Goal: Transaction & Acquisition: Purchase product/service

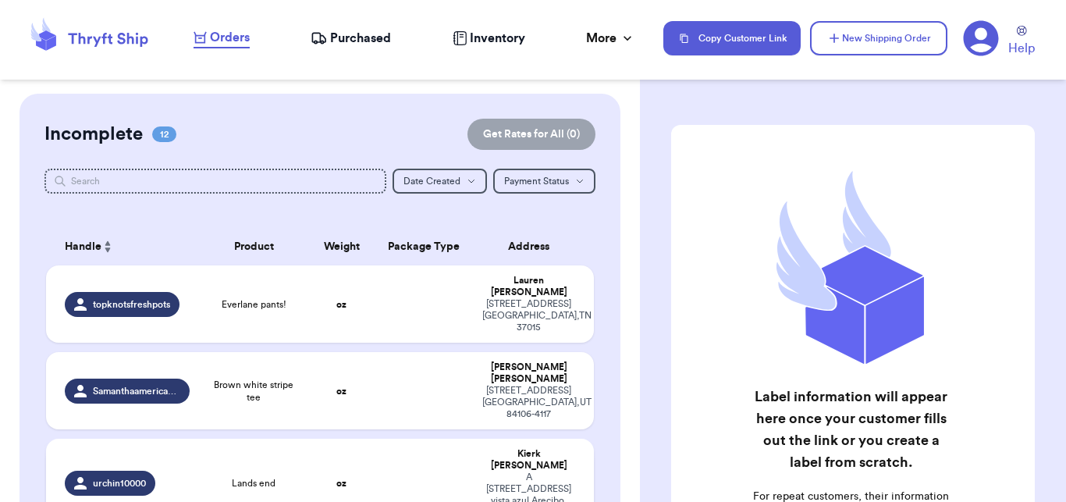
click at [389, 477] on td at bounding box center [424, 483] width 98 height 89
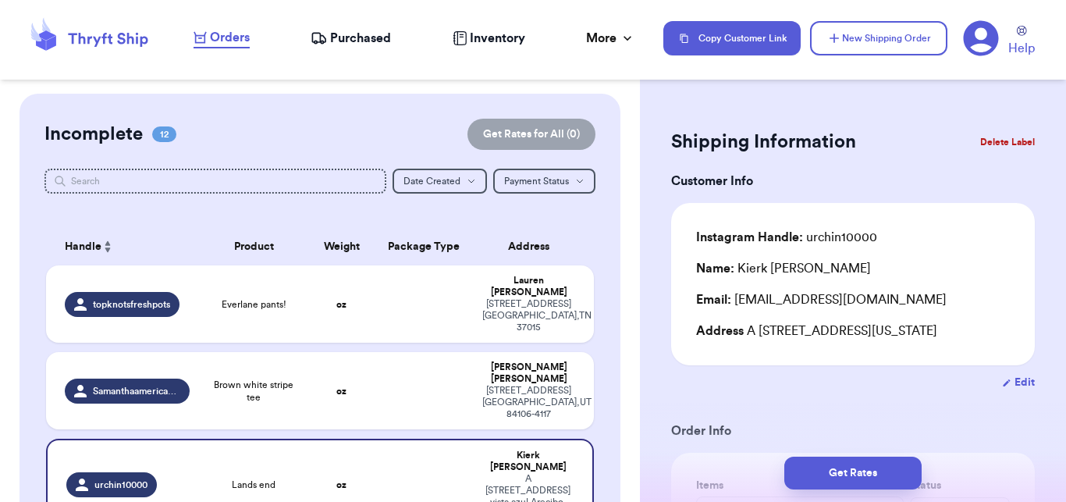
scroll to position [477, 0]
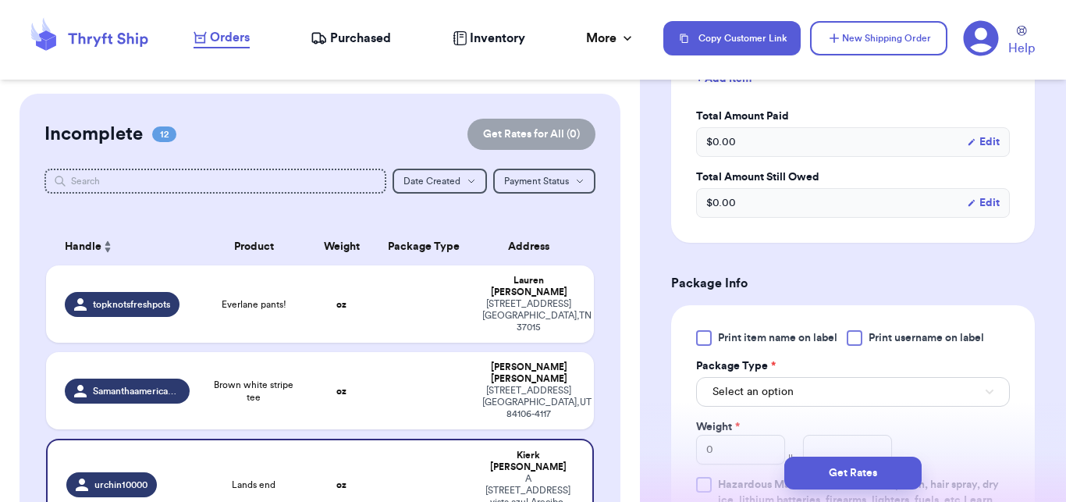
drag, startPoint x: 1052, startPoint y: 186, endPoint x: 1060, endPoint y: 262, distance: 76.2
click at [1060, 262] on div "Shipping Information Delete Label Customer Info Instagram Handle: urchin10000 N…" at bounding box center [853, 251] width 426 height 502
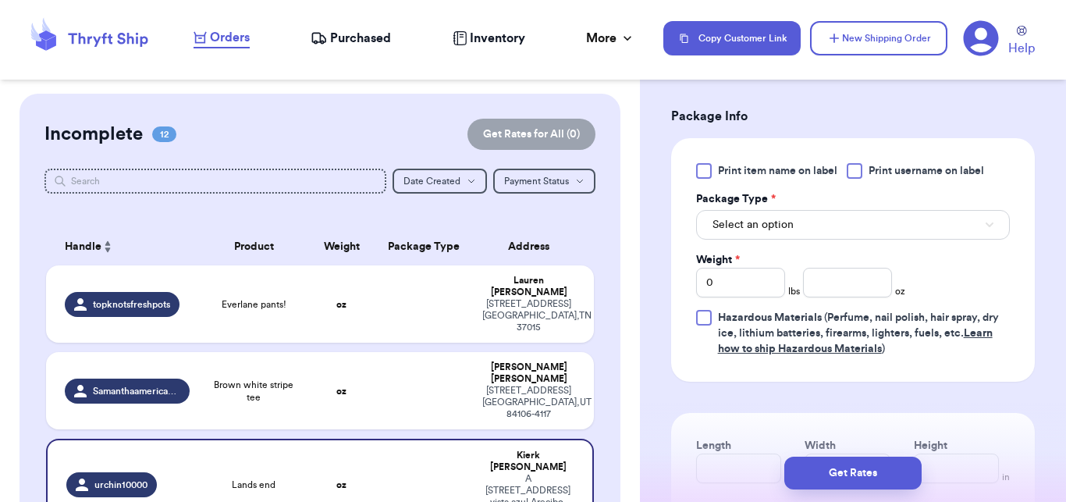
scroll to position [775, 0]
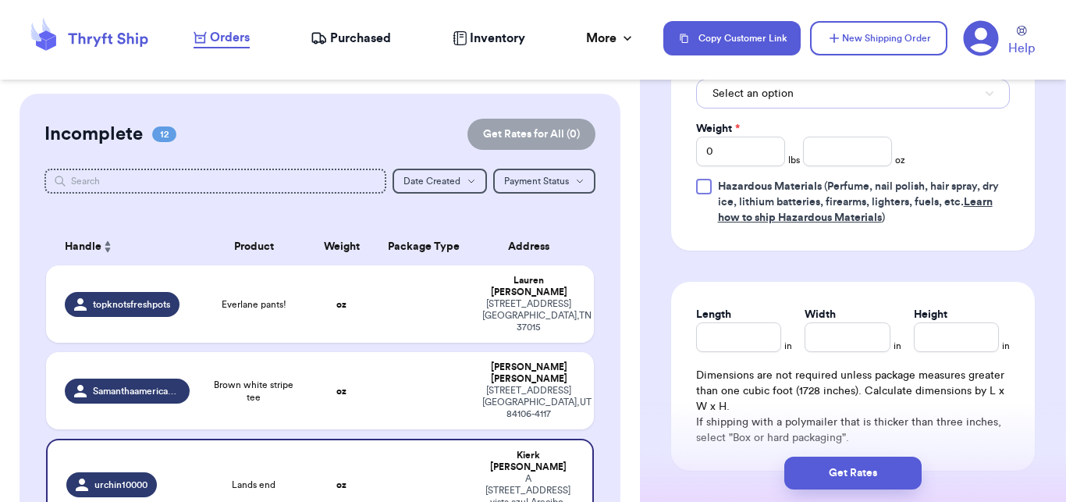
click at [760, 101] on span "Select an option" at bounding box center [753, 94] width 81 height 16
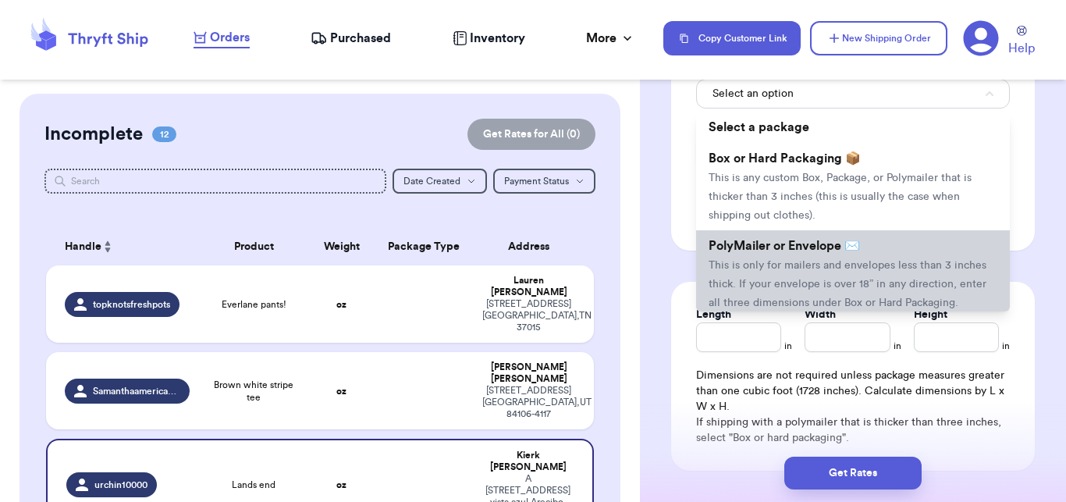
click at [724, 273] on li "PolyMailer or Envelope ✉️ This is only for mailers and envelopes less than 3 in…" at bounding box center [853, 273] width 314 height 87
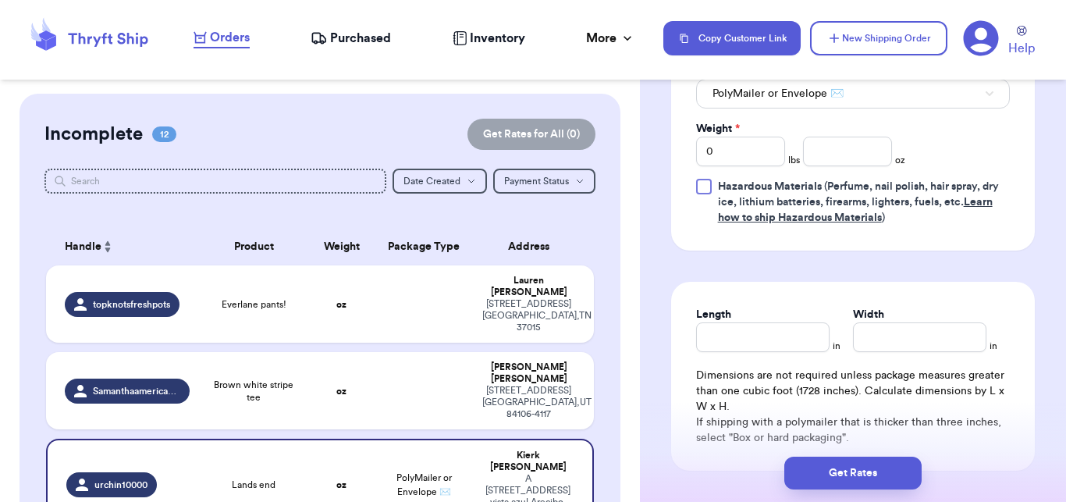
click at [887, 166] on div "Weight * 0 lbs oz" at bounding box center [800, 143] width 209 height 45
click at [874, 166] on input "number" at bounding box center [847, 152] width 89 height 30
type input "14"
click at [848, 475] on button "Get Rates" at bounding box center [853, 473] width 137 height 33
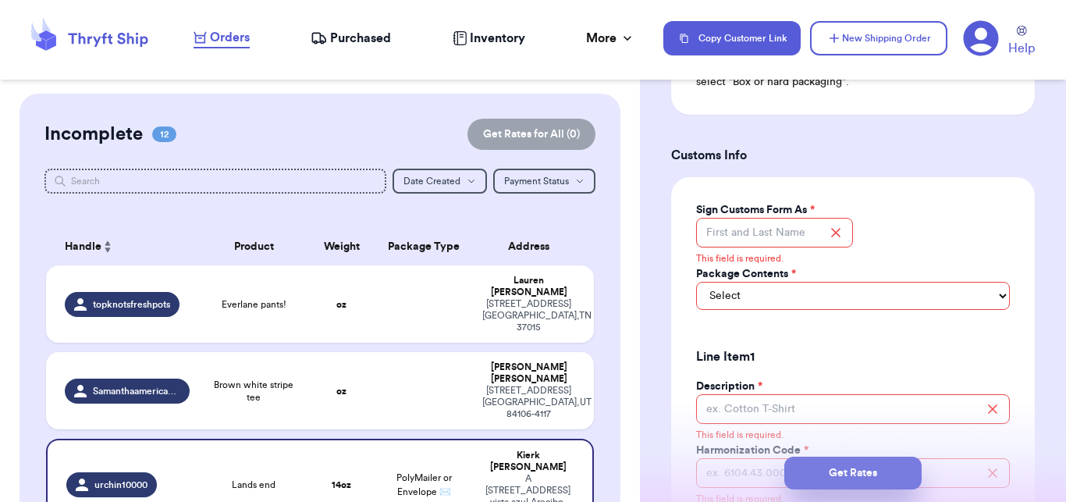
scroll to position [1132, 0]
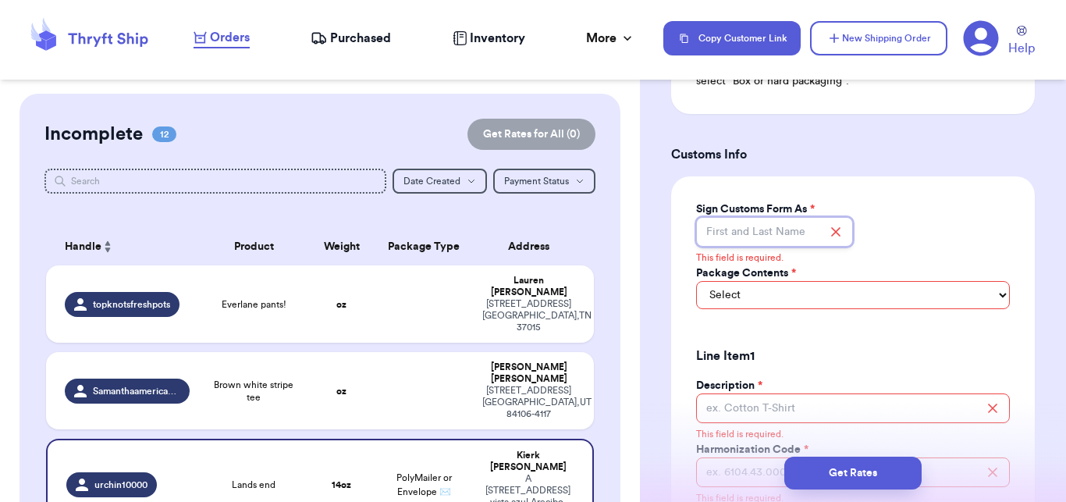
click at [785, 247] on input "Sign Customs Form As *" at bounding box center [774, 232] width 157 height 30
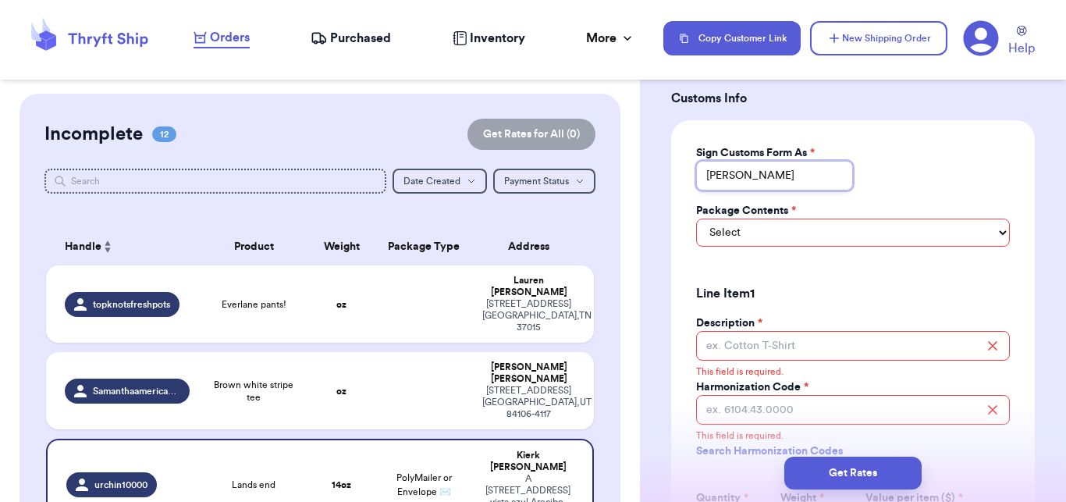
scroll to position [1189, 0]
type input "[PERSON_NAME]"
click at [984, 147] on div "Sign Customs Form As * [PERSON_NAME] Package Contents * Select Merchandise Gift…" at bounding box center [853, 433] width 364 height 629
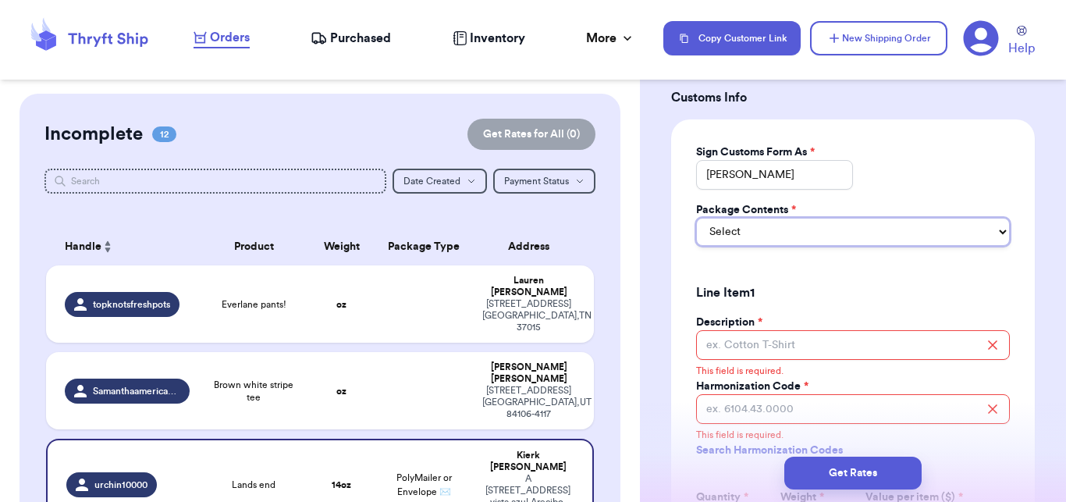
click at [816, 240] on select "Select Merchandise Gift Documents" at bounding box center [853, 232] width 314 height 28
select select "MERCHANDISE"
click option "Merchandise" at bounding box center [0, 0] width 0 height 0
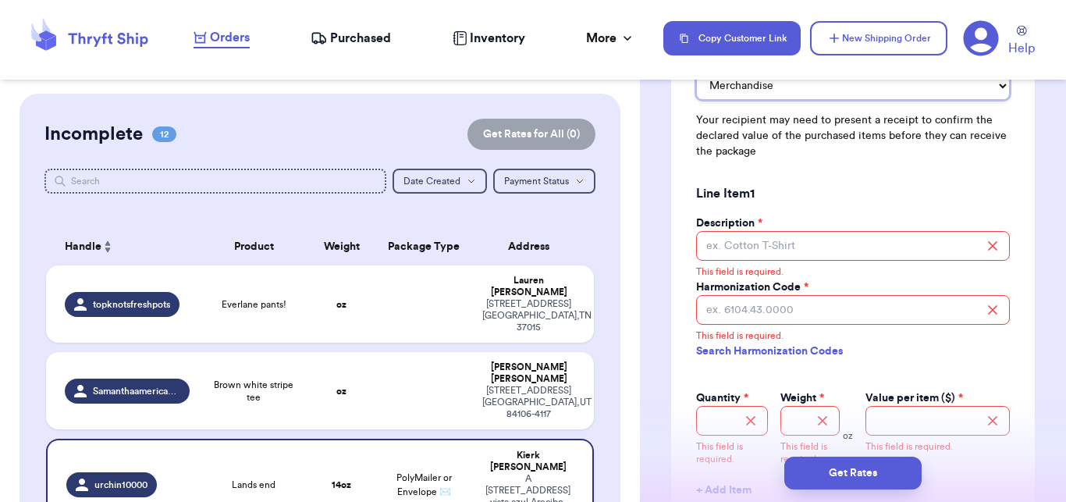
scroll to position [1399, 0]
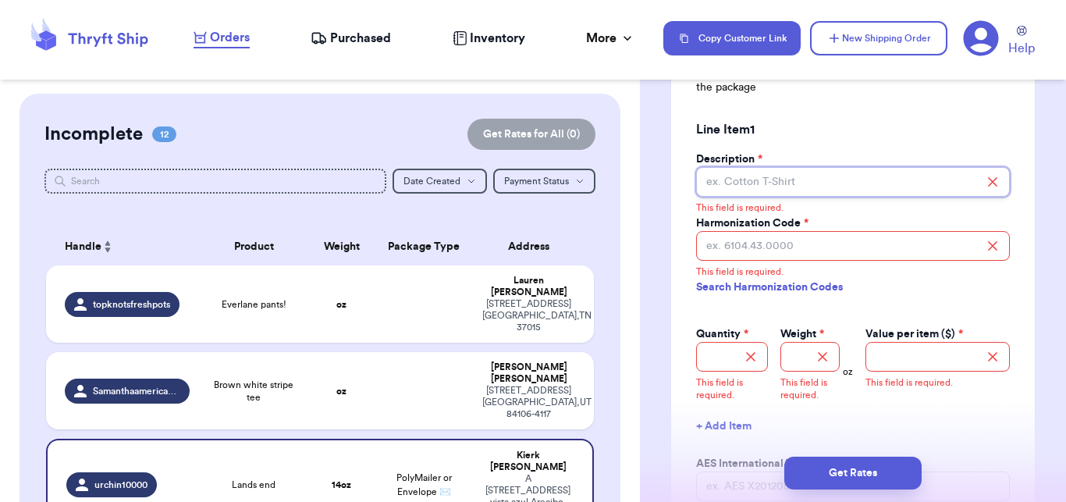
click at [799, 194] on input "Description *" at bounding box center [853, 182] width 314 height 30
type input "x"
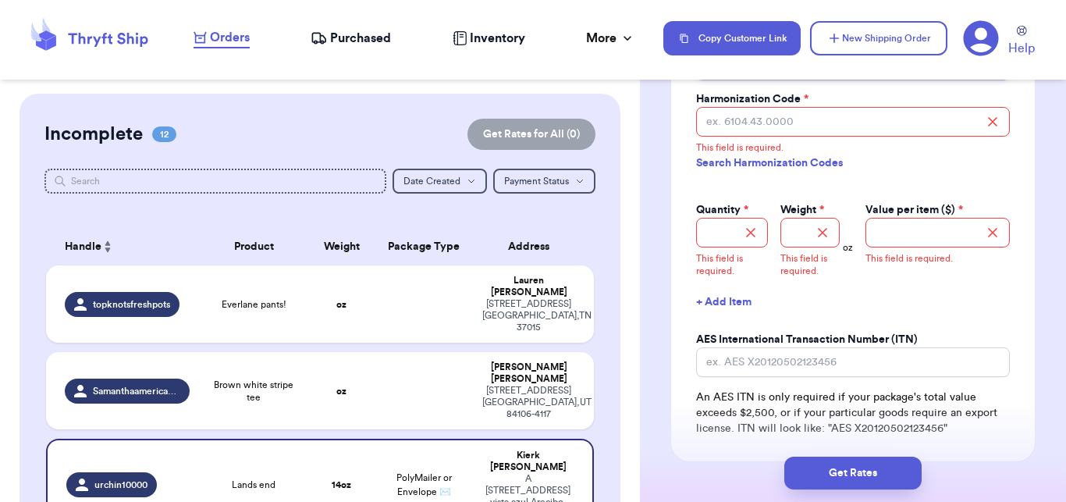
scroll to position [1518, 0]
type input "cotton button up"
click at [794, 176] on link "Search Harmonization Codes" at bounding box center [853, 162] width 314 height 28
click at [762, 136] on input "Harmonization Code *" at bounding box center [853, 121] width 314 height 30
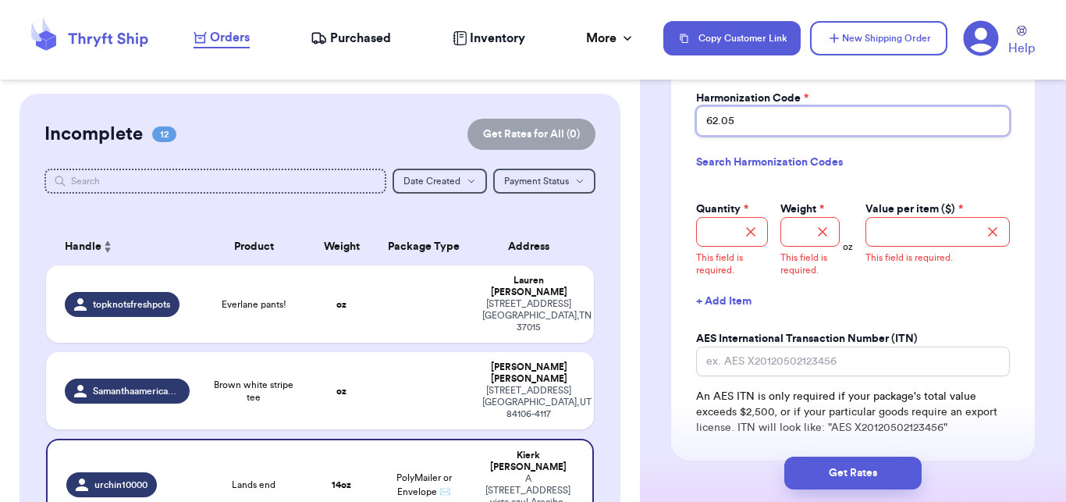
type input "62.05"
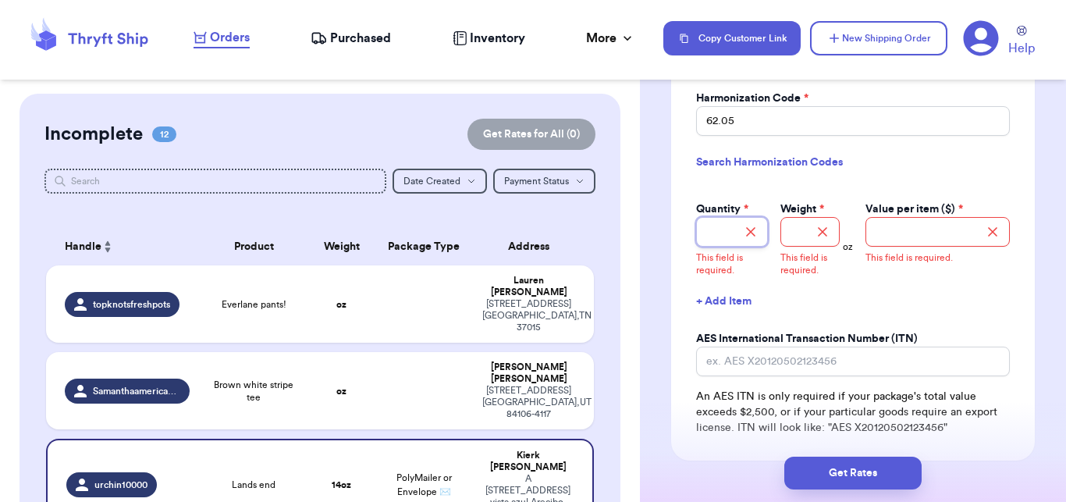
click at [735, 247] on input "Quantity *" at bounding box center [732, 232] width 73 height 30
type input "1"
click at [784, 247] on input "Weight *" at bounding box center [810, 232] width 59 height 30
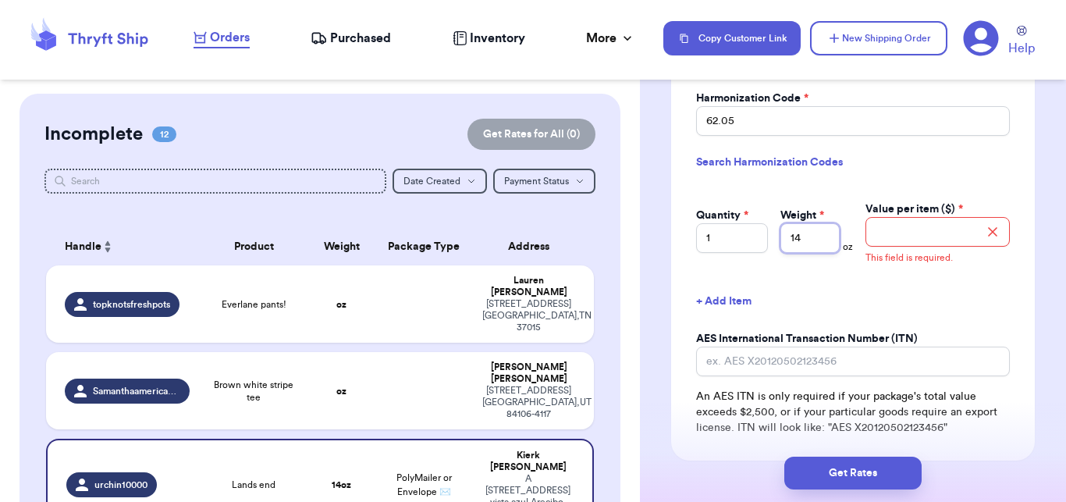
type input "14"
click at [900, 247] on input "Value per item ($) *" at bounding box center [938, 232] width 144 height 30
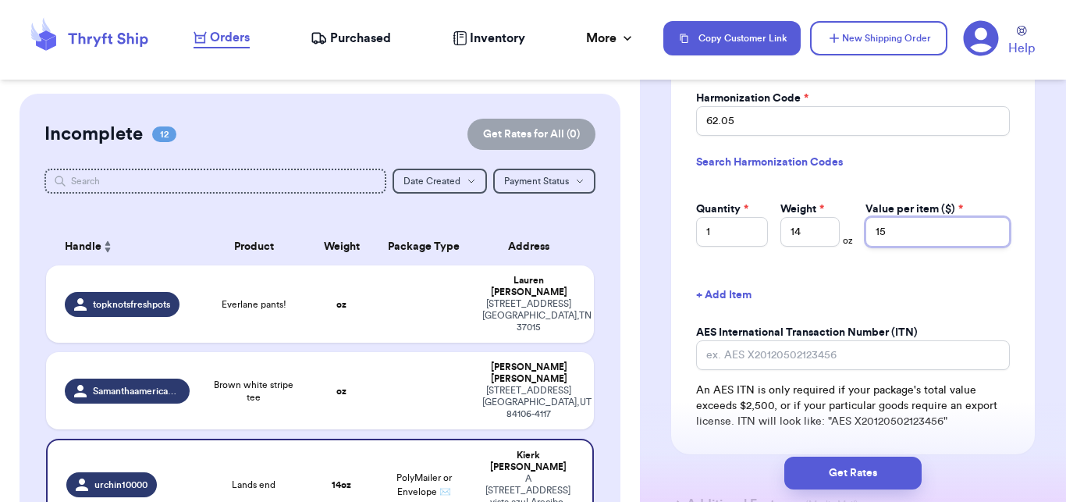
scroll to position [1680, 0]
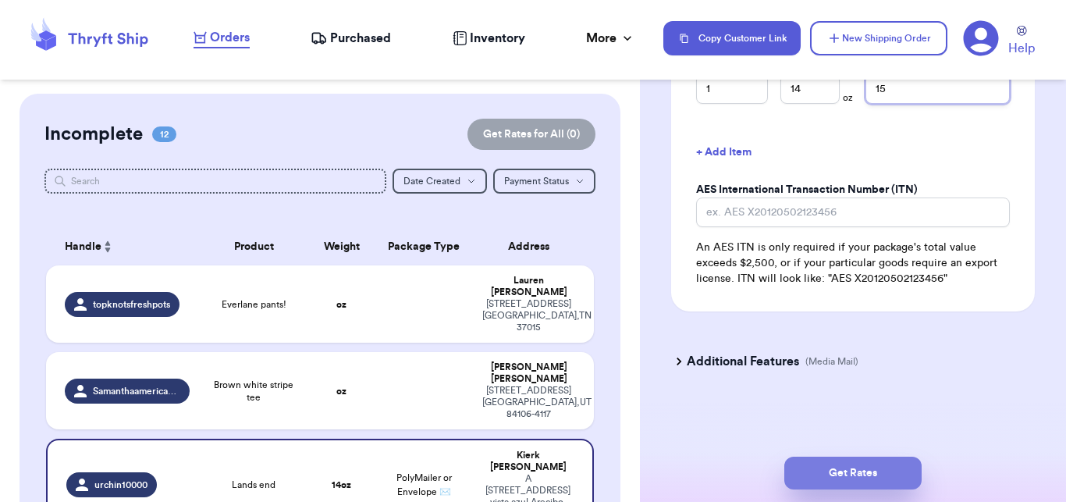
type input "15"
click at [848, 457] on button "Get Rates" at bounding box center [853, 473] width 137 height 33
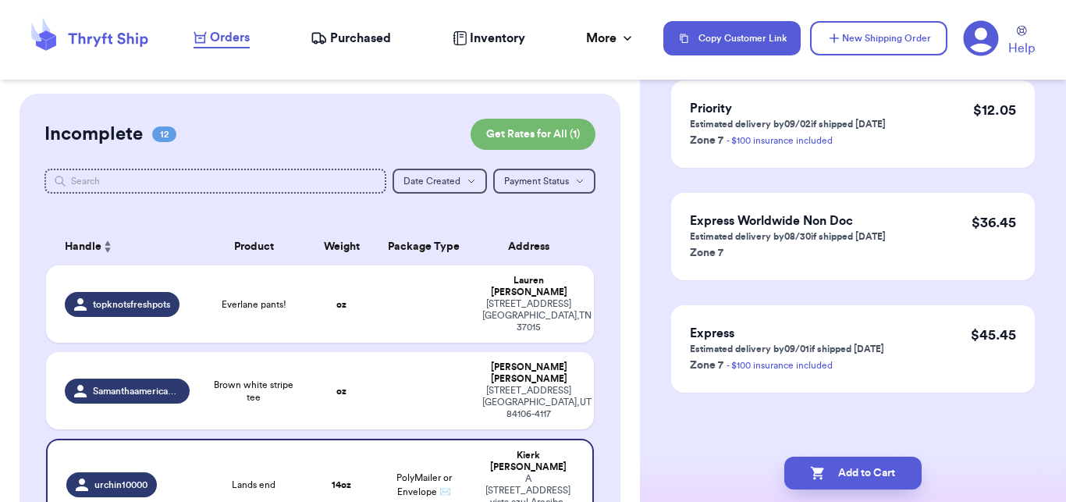
scroll to position [0, 0]
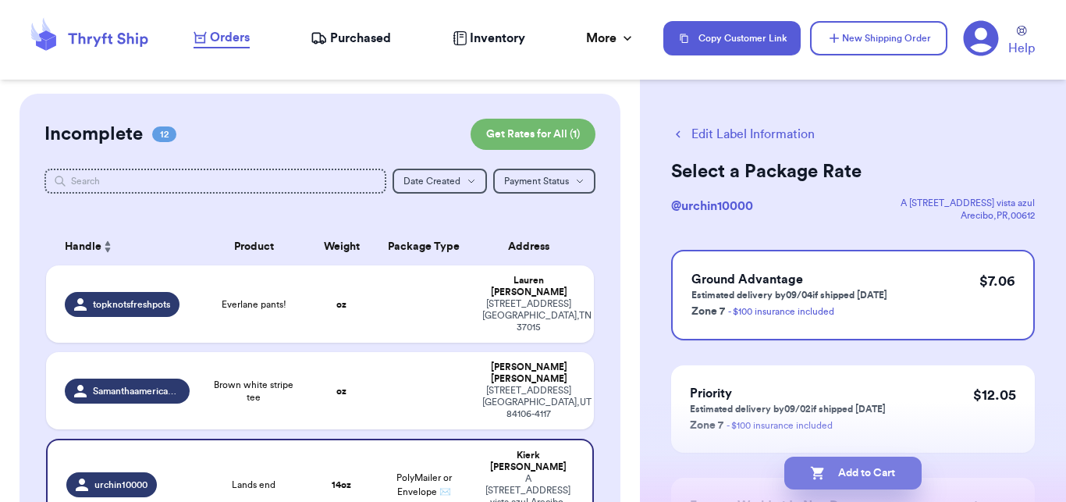
click at [895, 461] on button "Add to Cart" at bounding box center [853, 473] width 137 height 33
checkbox input "true"
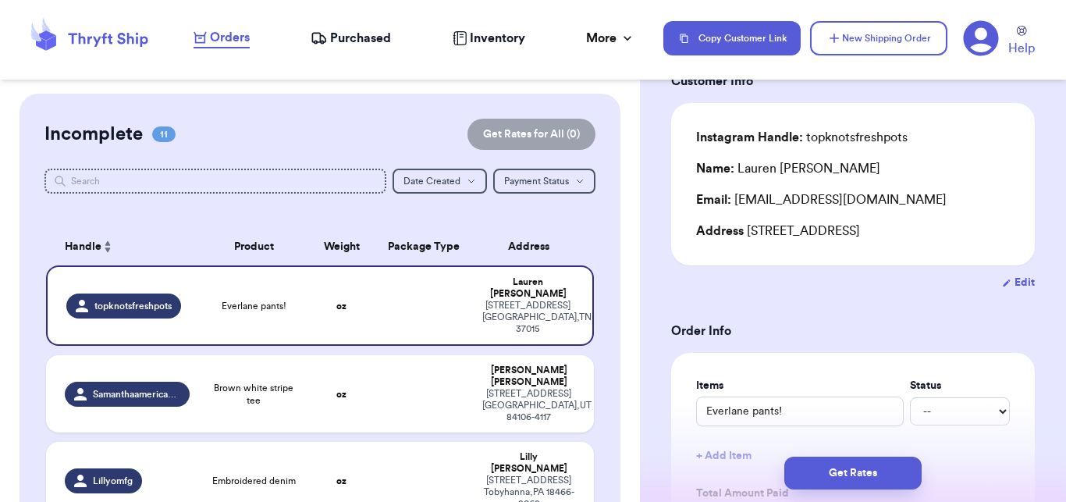
scroll to position [121, 0]
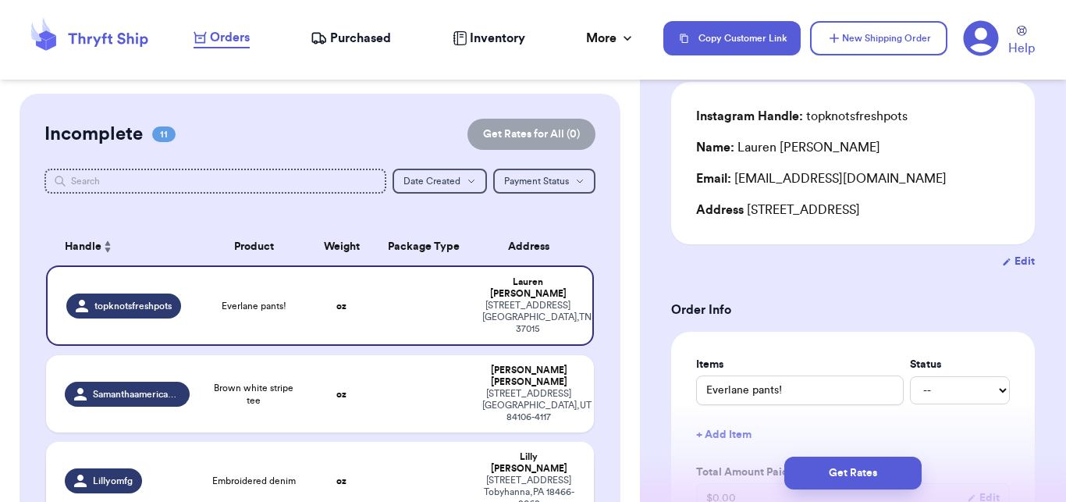
click at [258, 475] on span "Embroidered denim" at bounding box center [254, 481] width 84 height 12
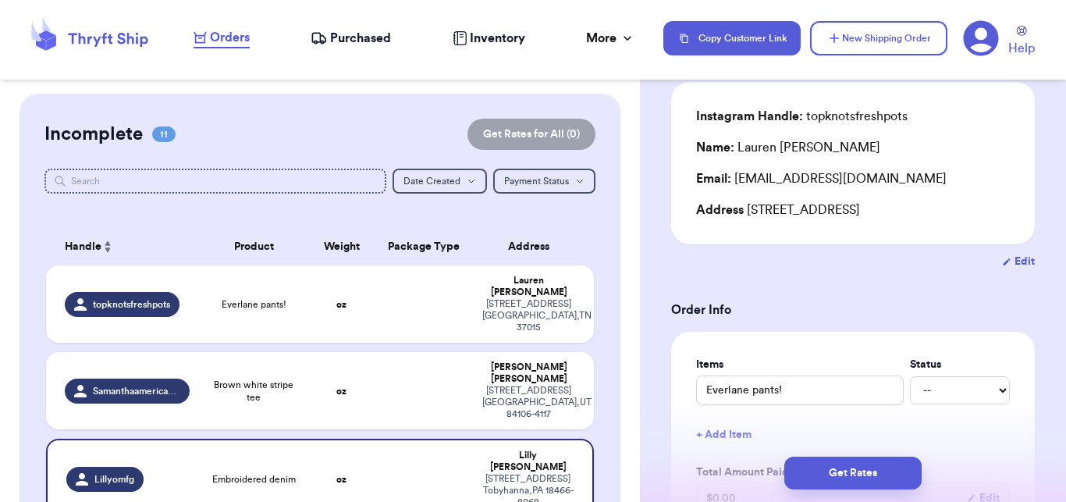
type input "Embroidered denim"
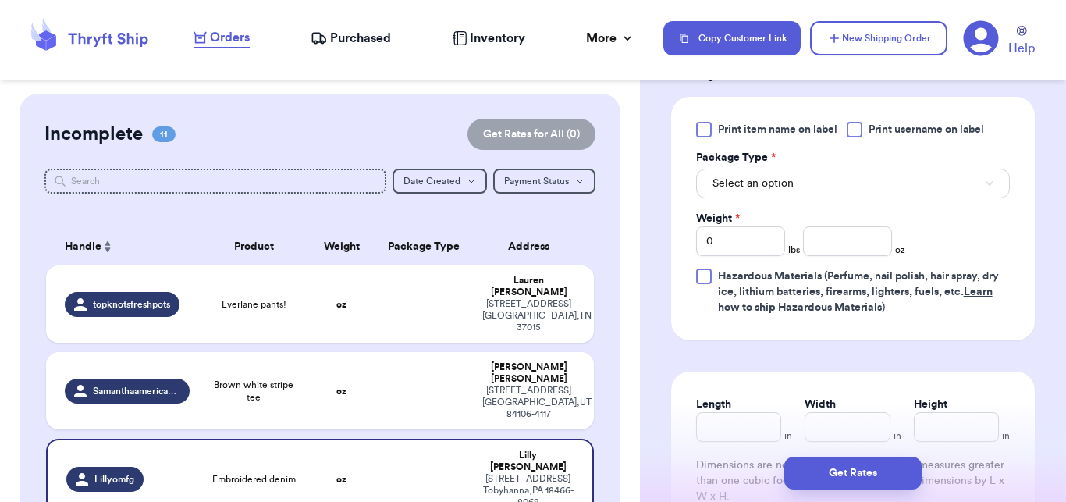
scroll to position [702, 0]
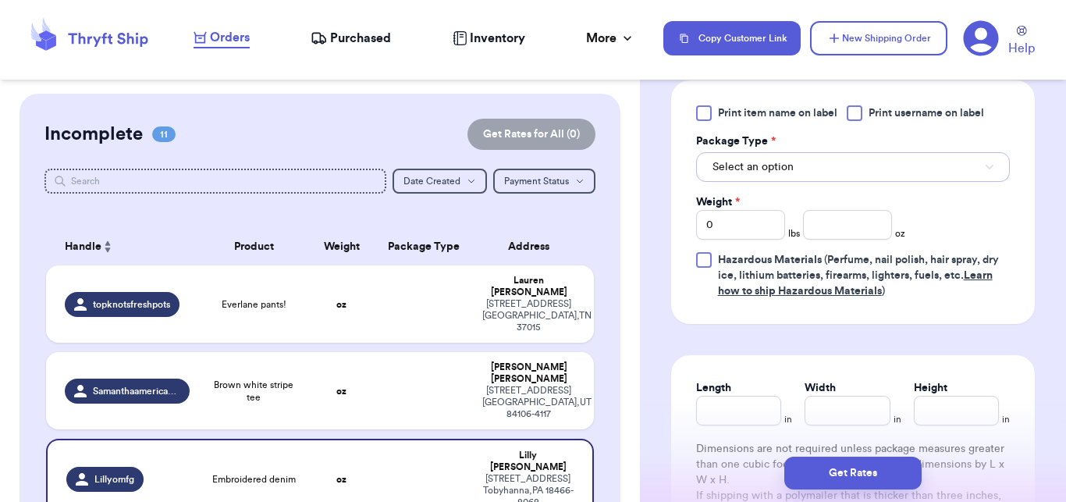
click at [738, 177] on button "Select an option" at bounding box center [853, 167] width 314 height 30
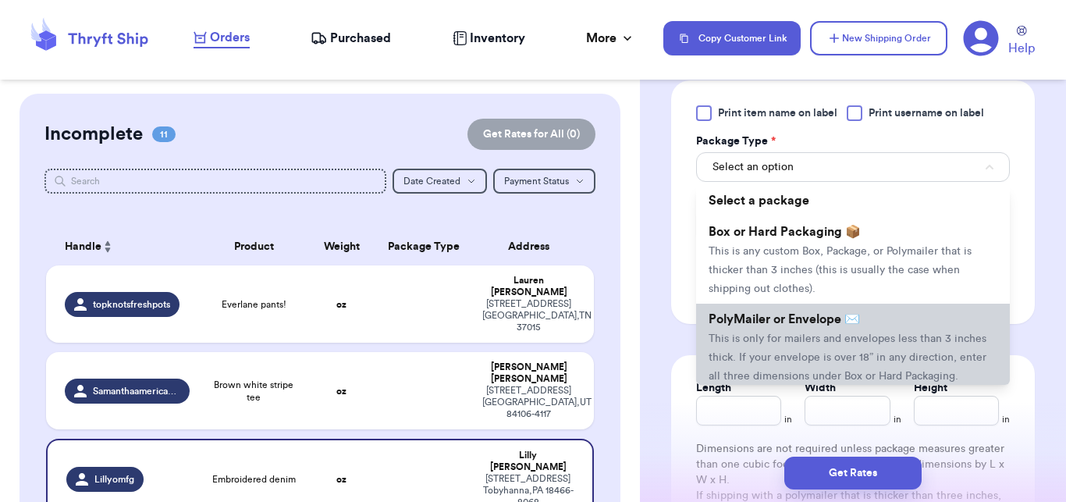
click at [733, 351] on li "PolyMailer or Envelope ✉️ This is only for mailers and envelopes less than 3 in…" at bounding box center [853, 347] width 314 height 87
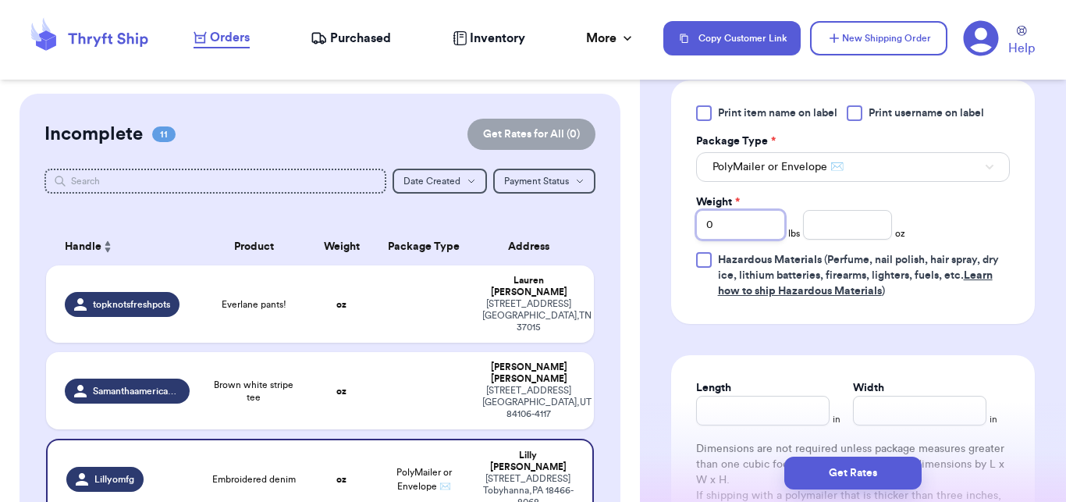
click at [724, 234] on input "0" at bounding box center [740, 225] width 89 height 30
type input "1"
click at [815, 476] on button "Get Rates" at bounding box center [853, 473] width 137 height 33
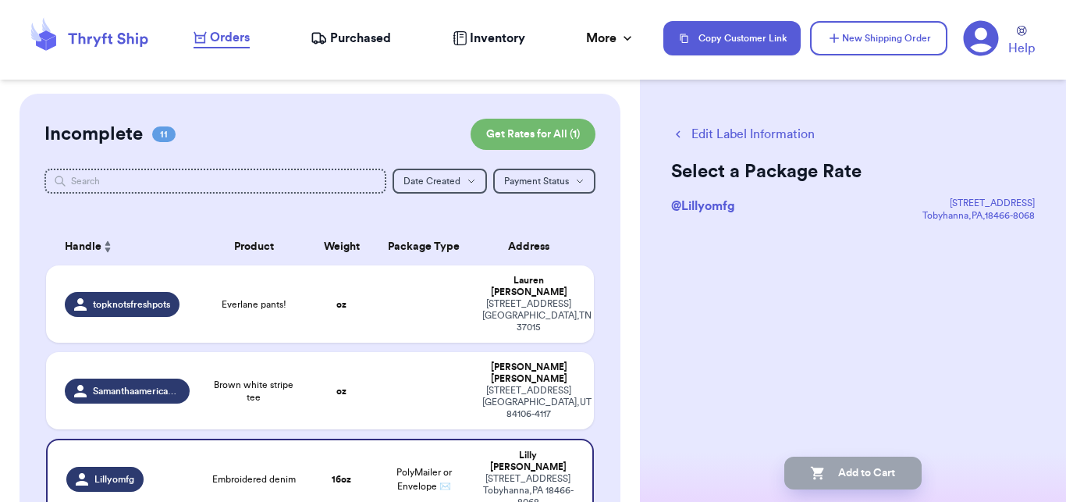
scroll to position [0, 0]
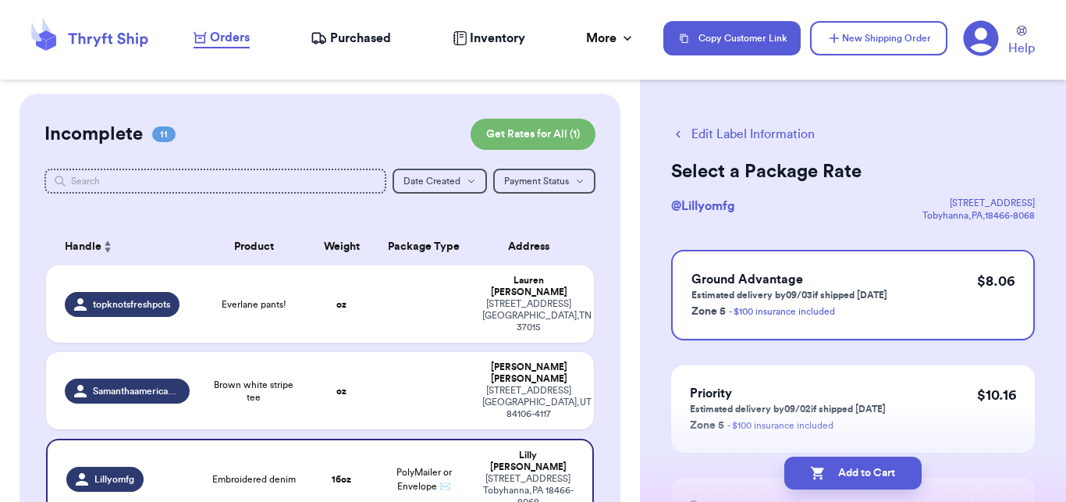
click at [815, 476] on icon "button" at bounding box center [817, 473] width 13 height 13
checkbox input "true"
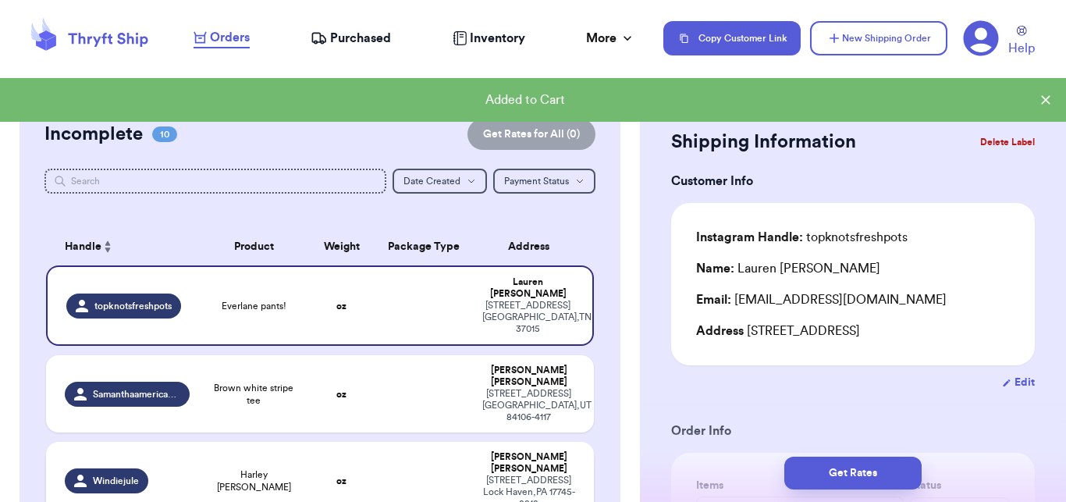
click at [243, 470] on span "Harley [PERSON_NAME]" at bounding box center [253, 480] width 91 height 25
type input "Harley [PERSON_NAME]"
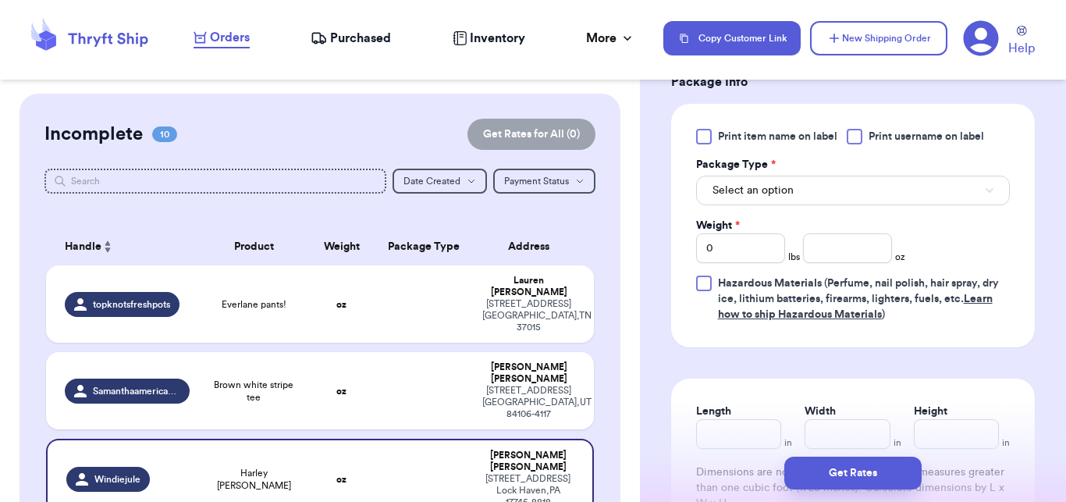
scroll to position [695, 0]
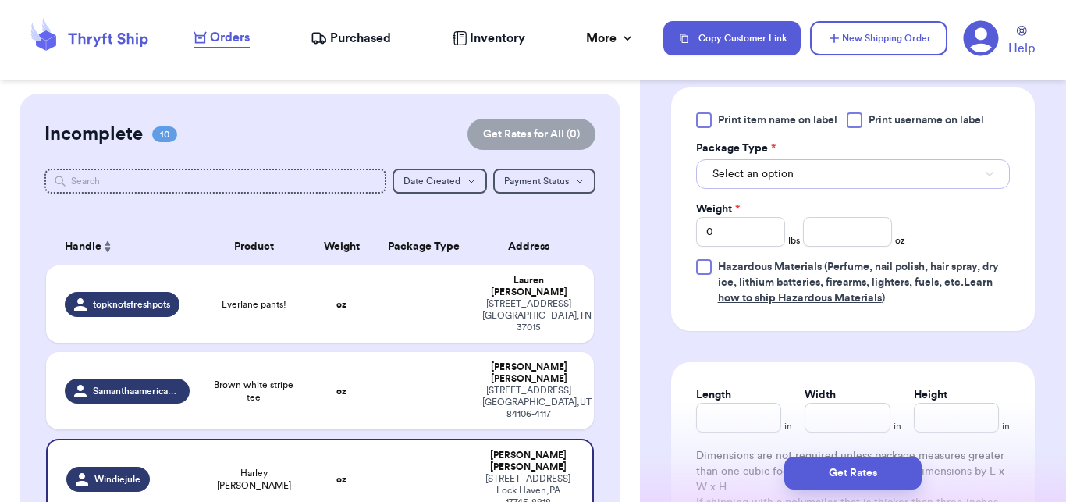
click at [724, 182] on button "Select an option" at bounding box center [853, 174] width 314 height 30
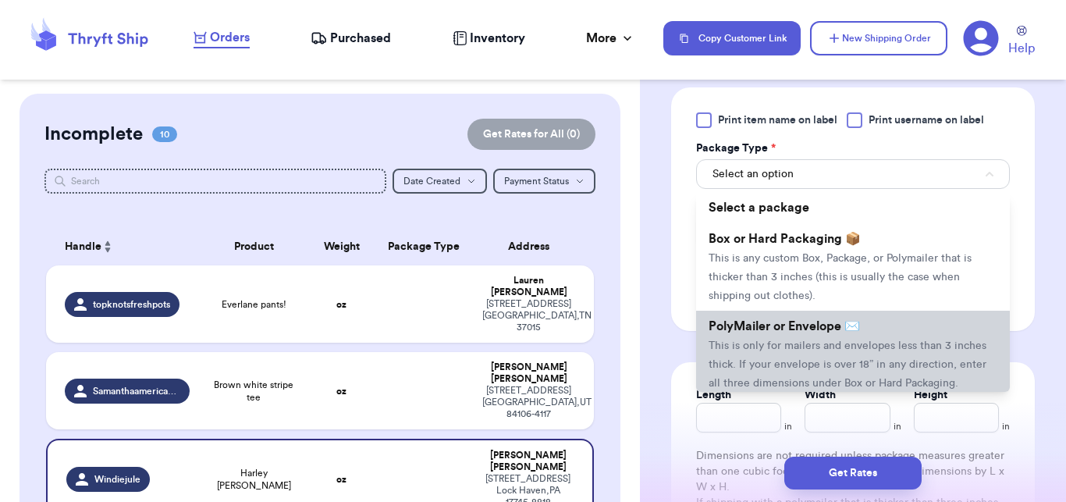
click at [738, 333] on span "PolyMailer or Envelope ✉️" at bounding box center [784, 326] width 151 height 12
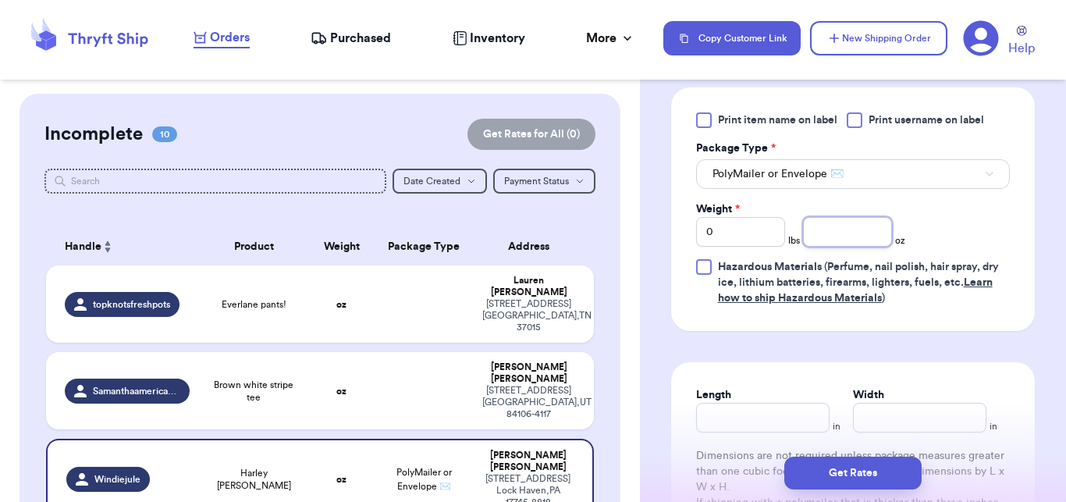
click at [810, 244] on input "number" at bounding box center [847, 232] width 89 height 30
type input "6"
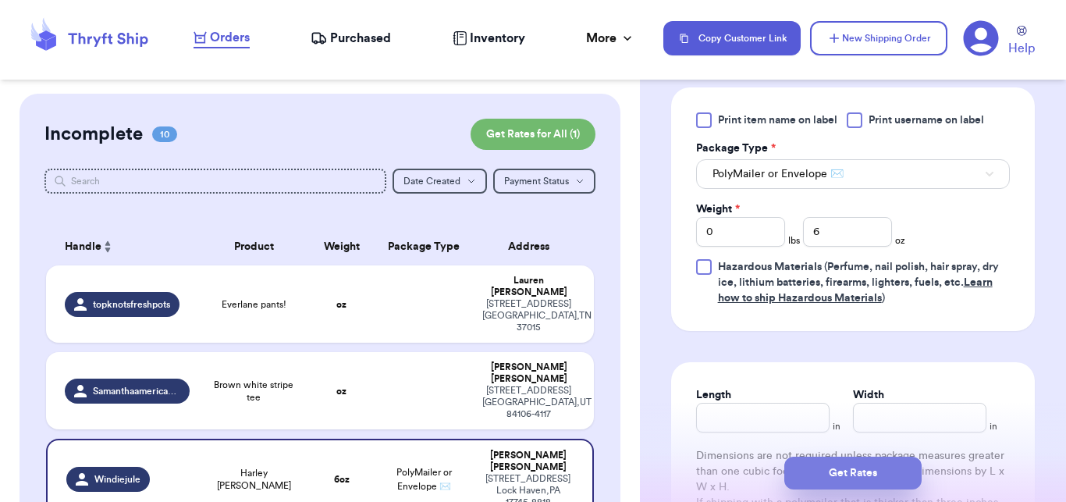
click at [825, 471] on button "Get Rates" at bounding box center [853, 473] width 137 height 33
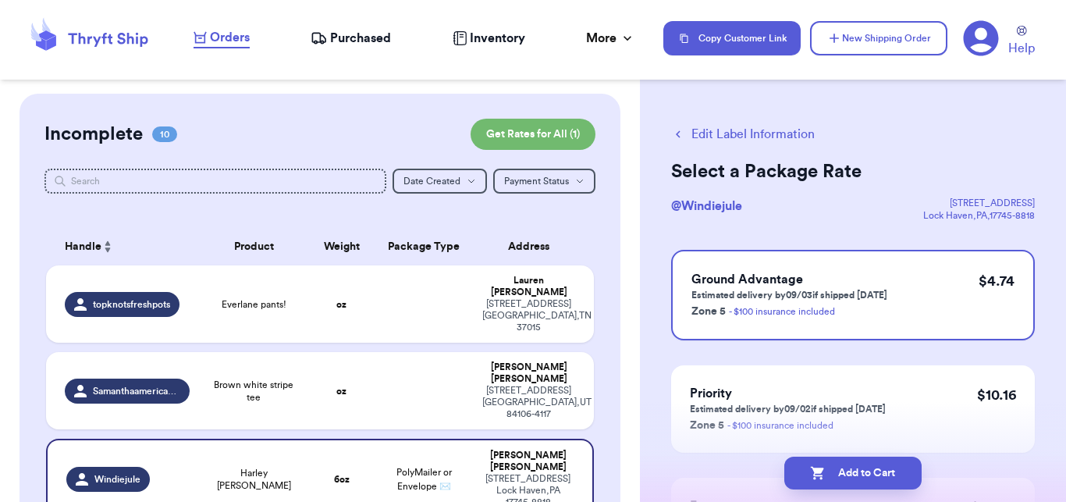
click at [825, 471] on icon "button" at bounding box center [818, 473] width 16 height 16
checkbox input "true"
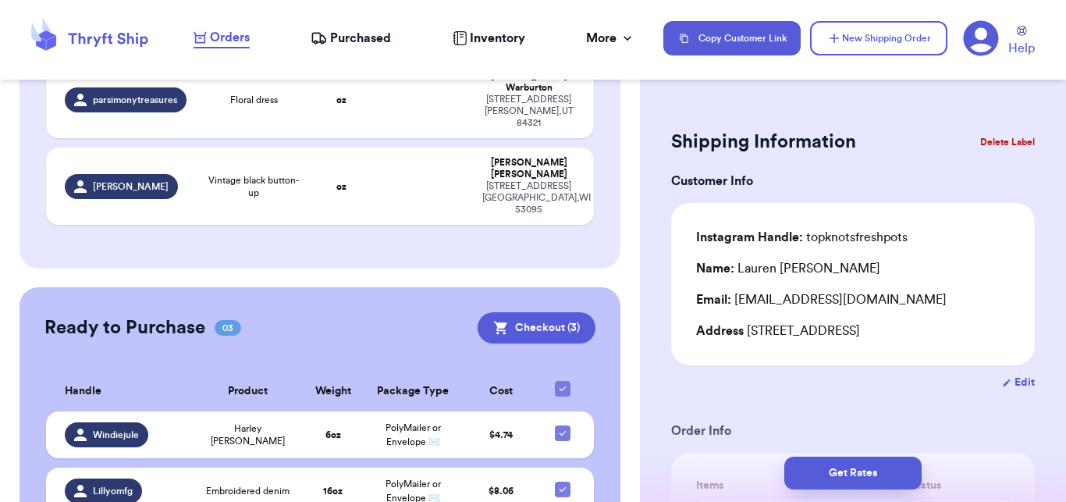
scroll to position [840, 0]
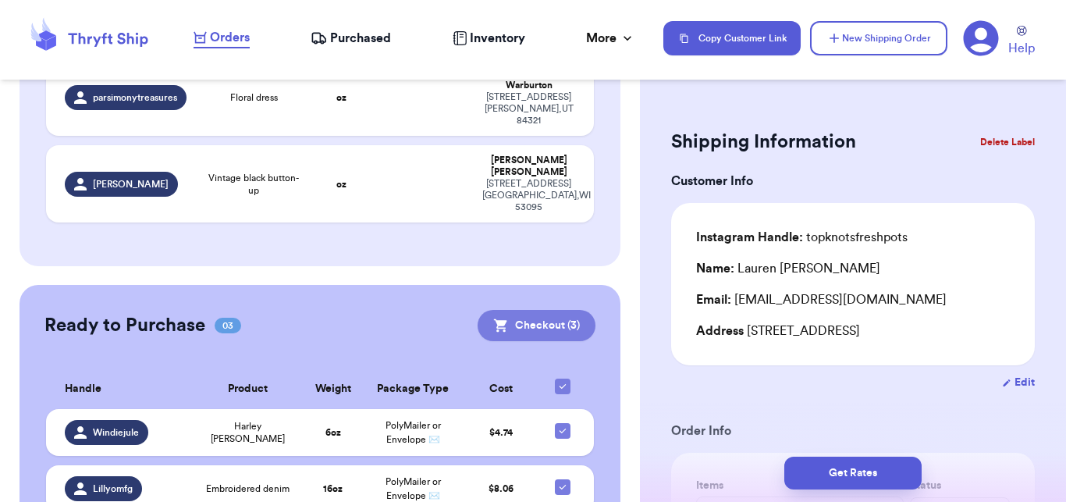
click at [535, 310] on button "Checkout ( 3 )" at bounding box center [537, 325] width 118 height 31
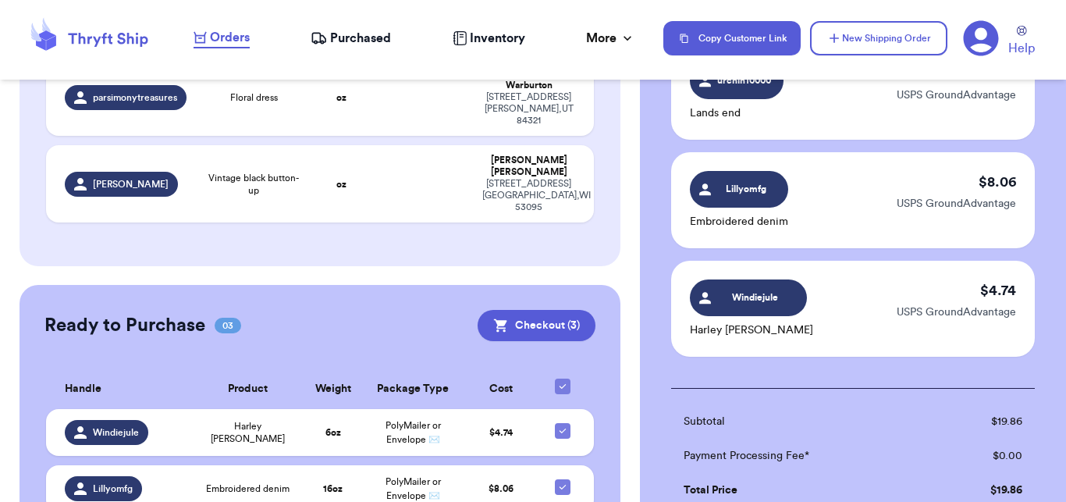
scroll to position [429, 0]
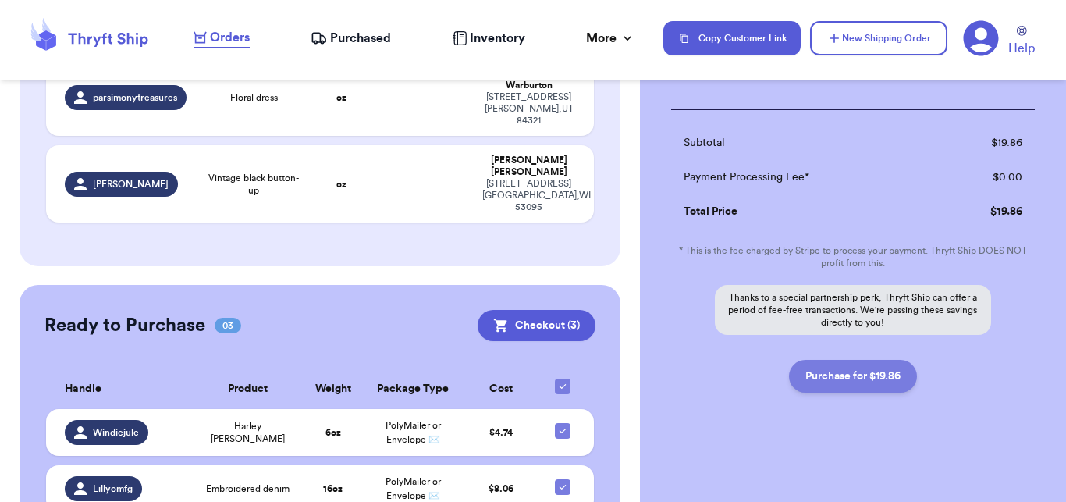
click at [845, 386] on button "Purchase for $19.86" at bounding box center [853, 376] width 128 height 33
checkbox input "false"
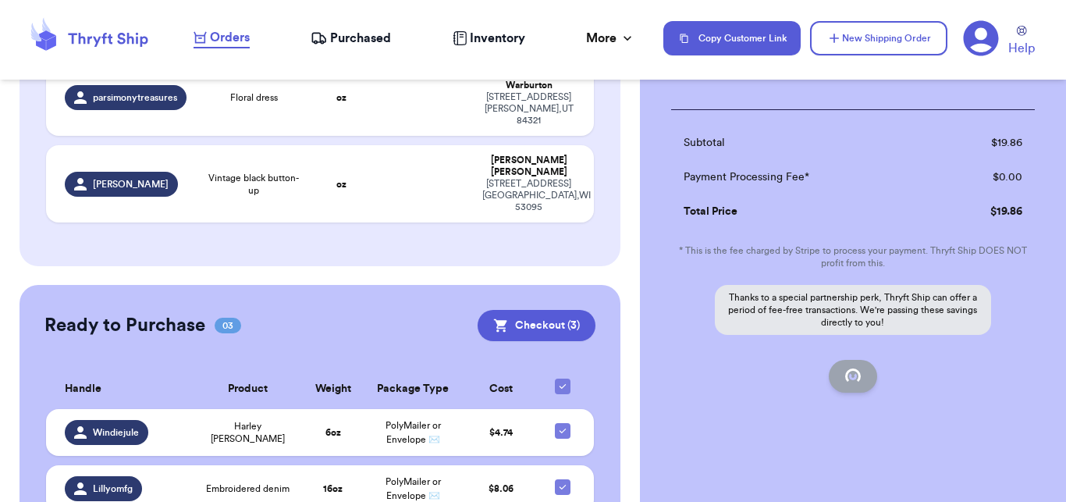
scroll to position [231, 0]
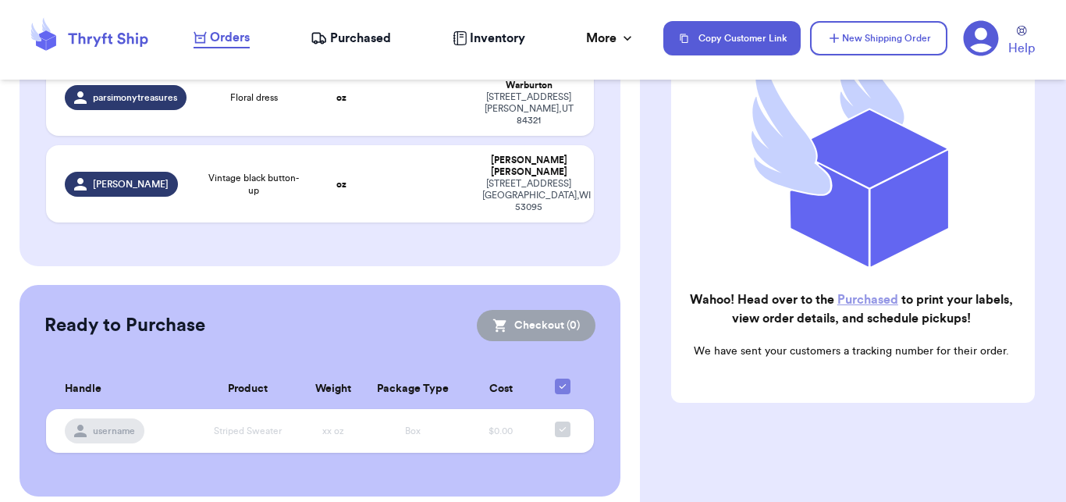
checkbox input "true"
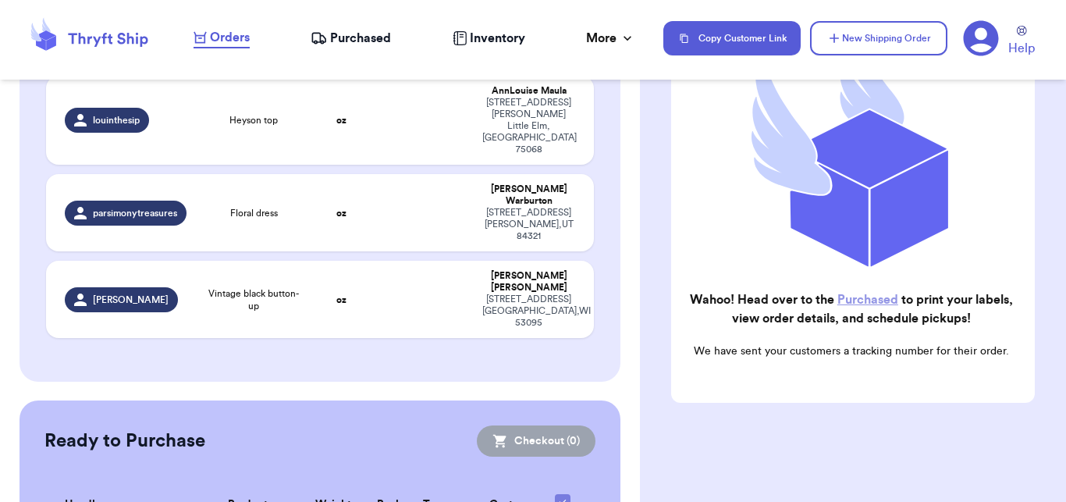
click at [331, 44] on span "Purchased" at bounding box center [360, 38] width 61 height 19
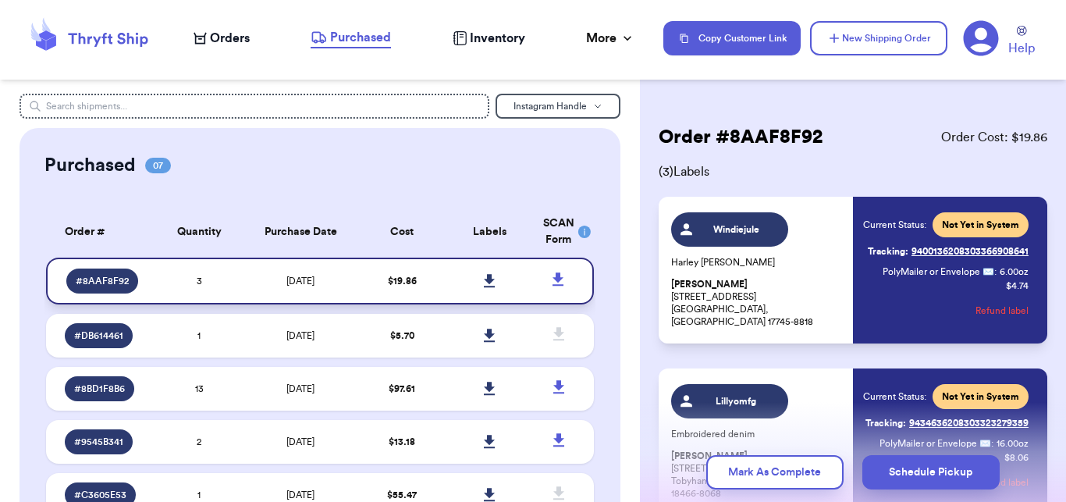
click at [479, 273] on link at bounding box center [490, 281] width 34 height 34
